Goal: Task Accomplishment & Management: Use online tool/utility

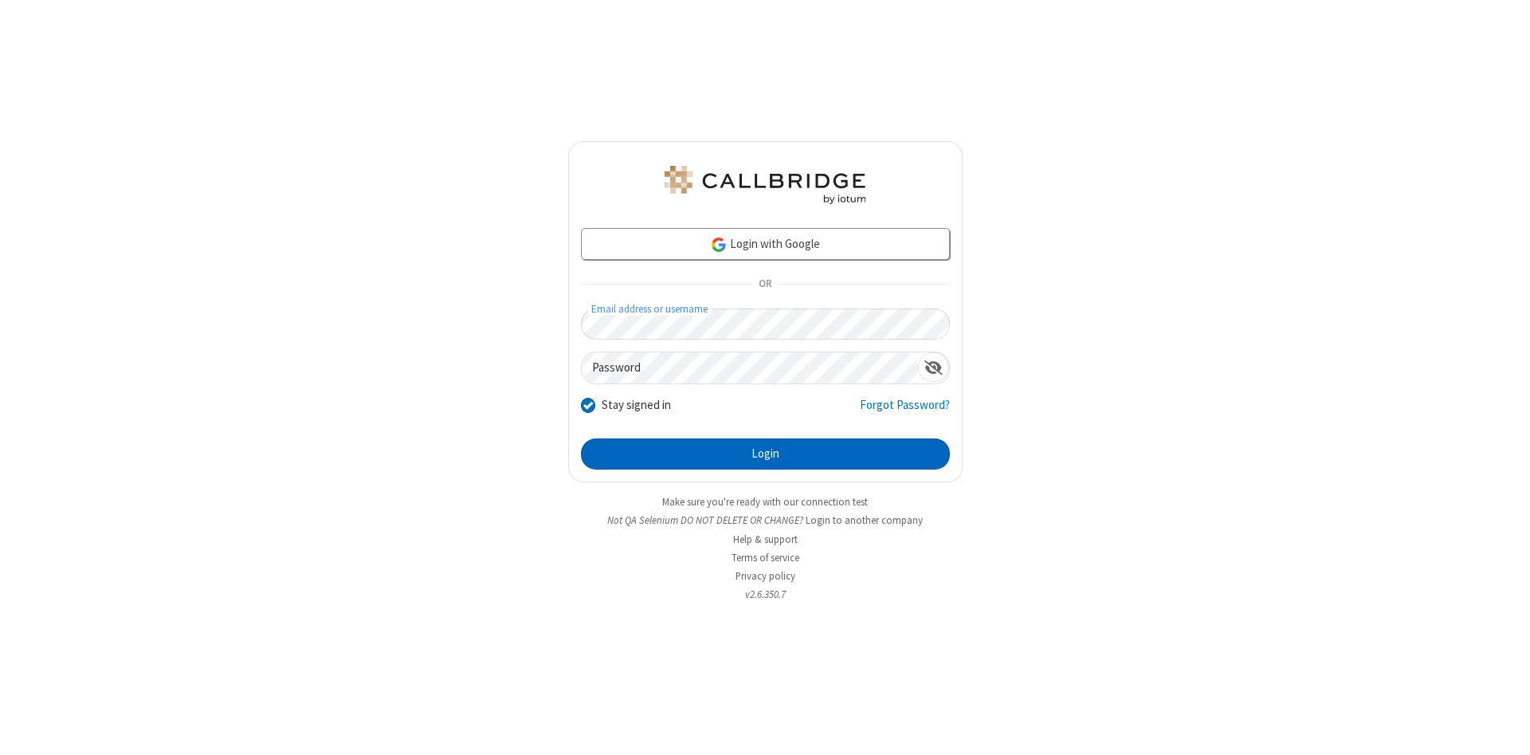
click at [765, 454] on button "Login" at bounding box center [765, 454] width 369 height 32
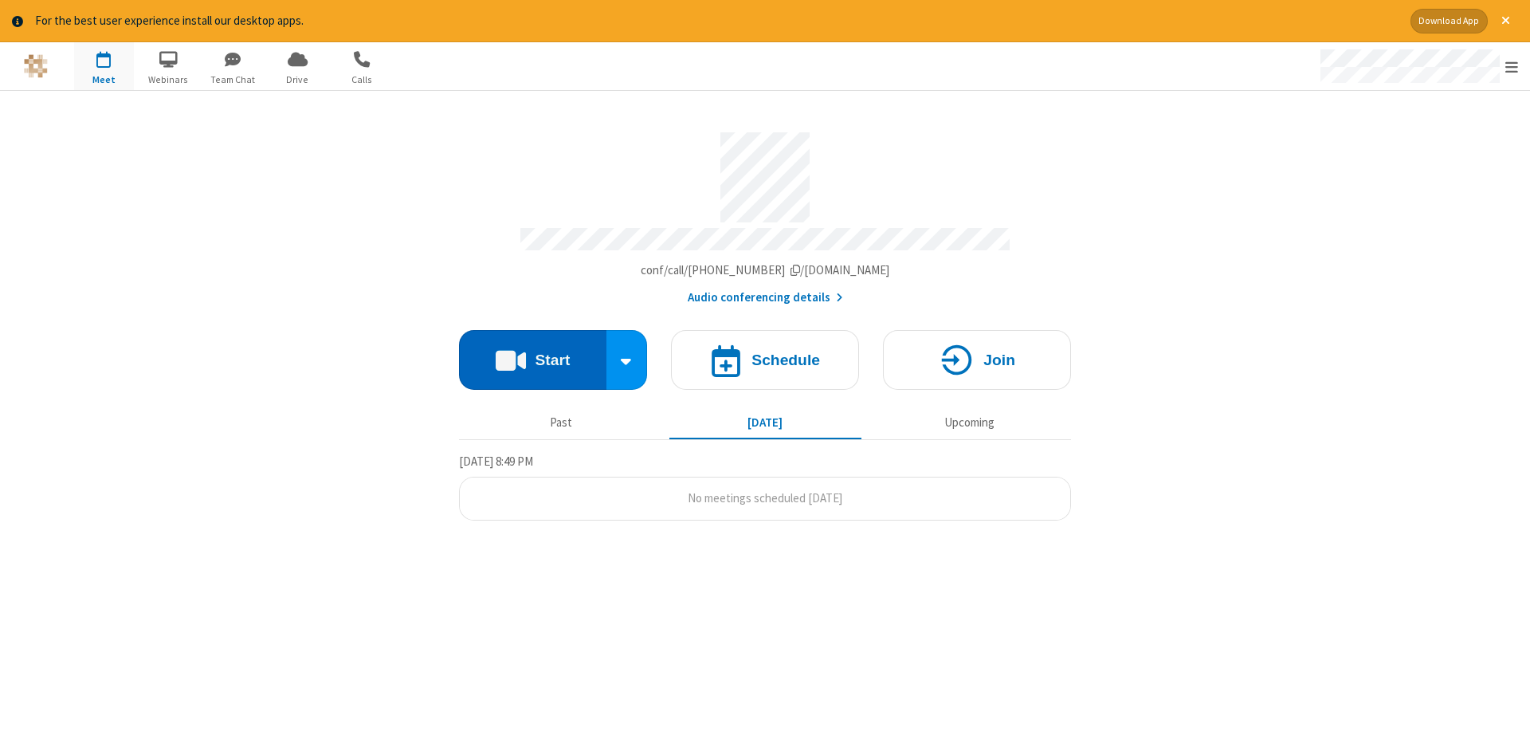
click at [532, 354] on button "Start" at bounding box center [532, 360] width 147 height 60
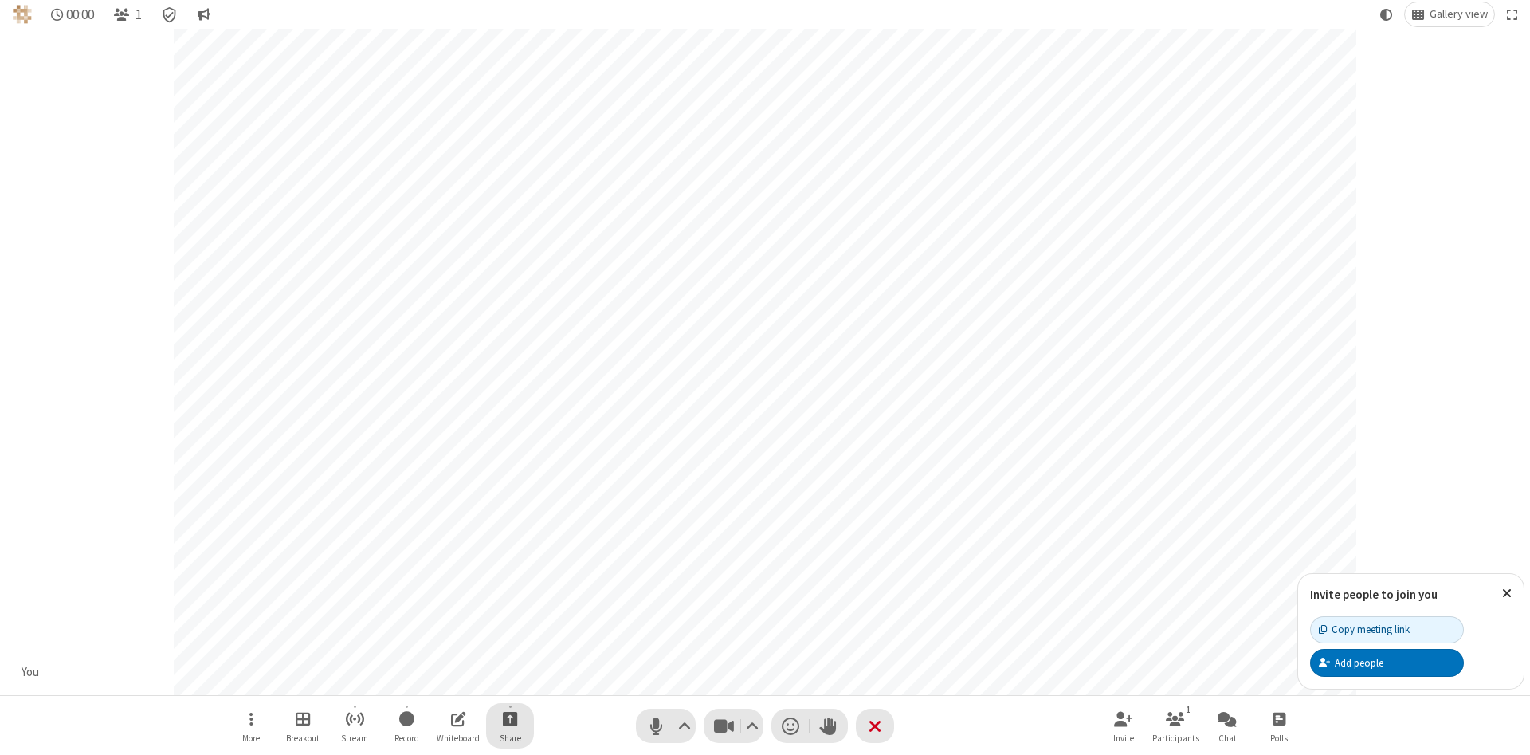
click at [509, 718] on span "Start sharing" at bounding box center [510, 719] width 15 height 20
click at [446, 680] on span "Share my screen" at bounding box center [446, 681] width 18 height 14
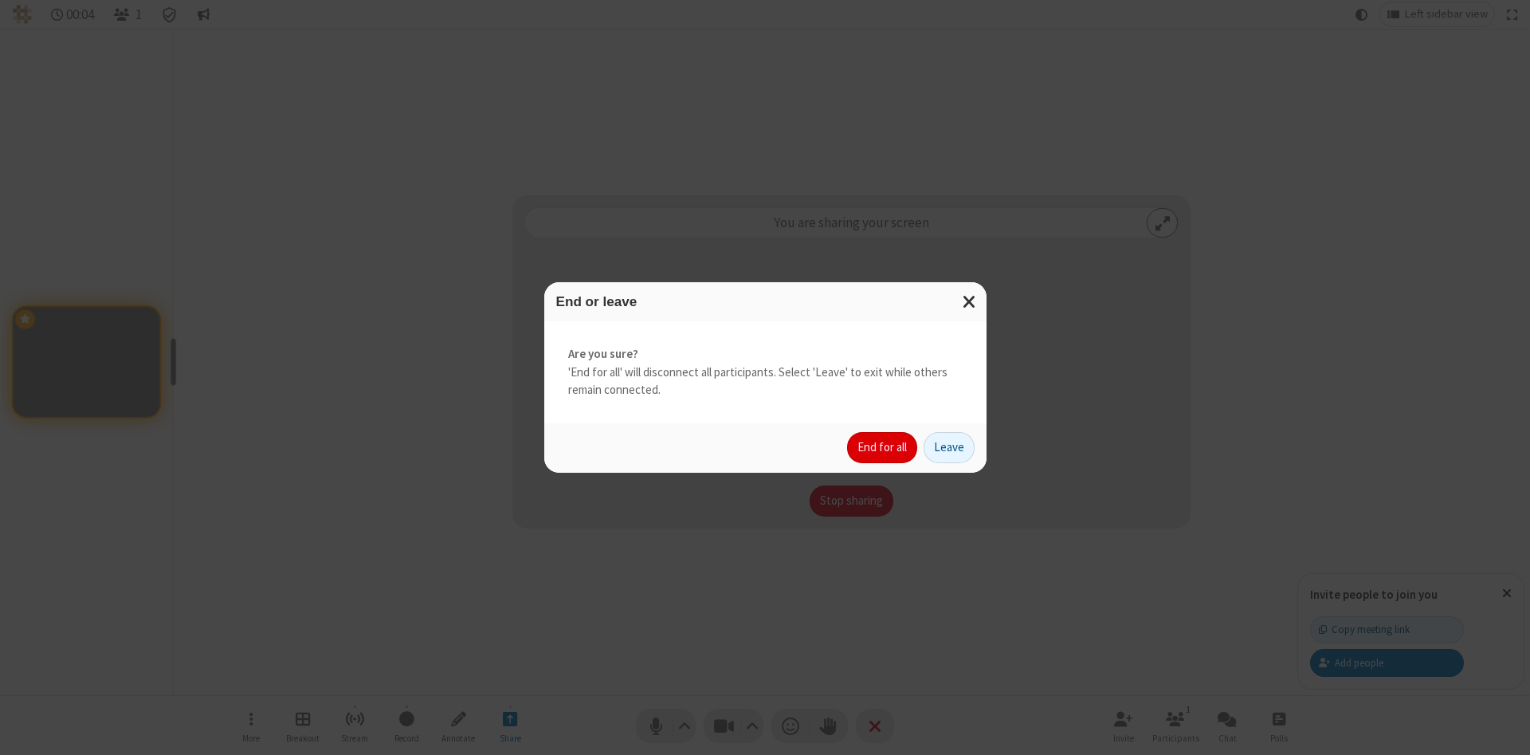
click at [883, 447] on button "End for all" at bounding box center [882, 448] width 70 height 32
